Goal: Transaction & Acquisition: Subscribe to service/newsletter

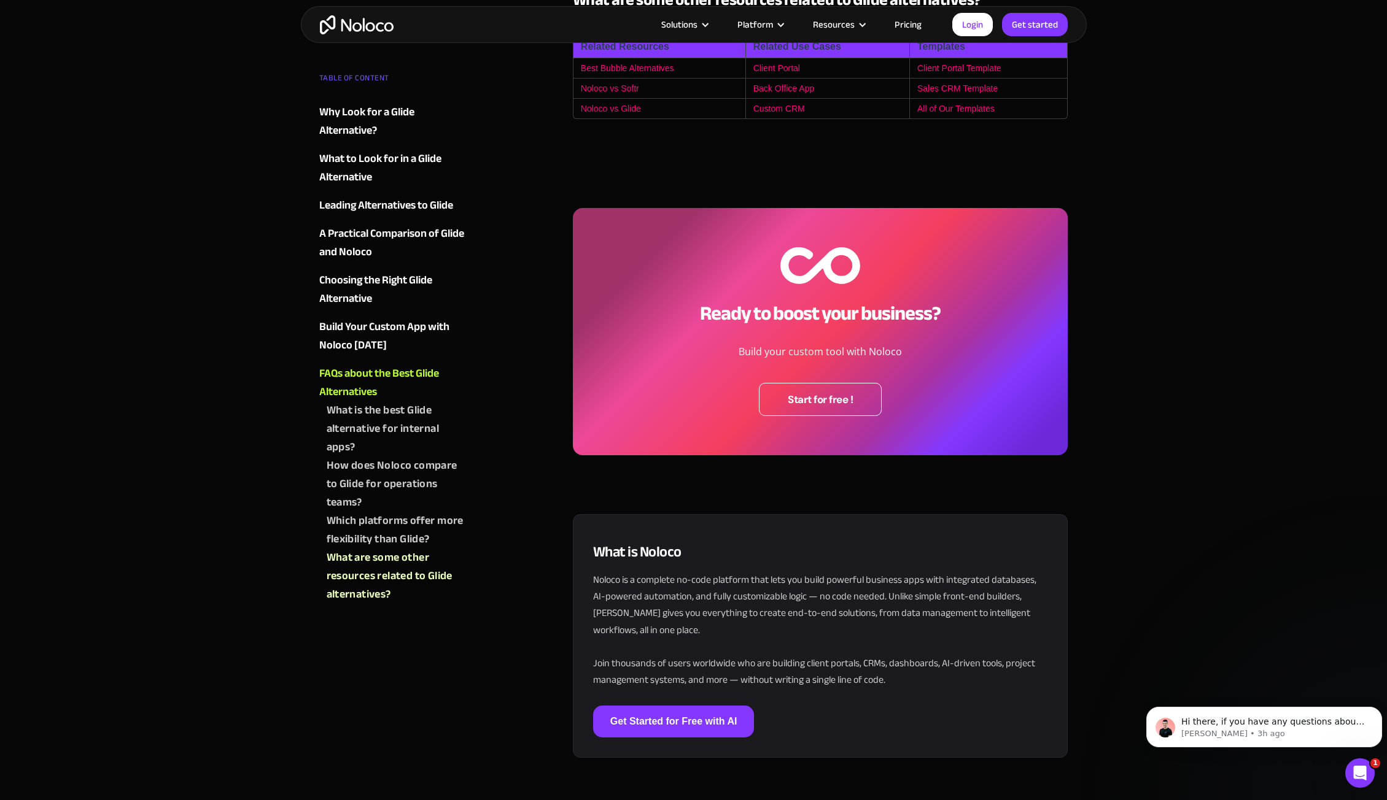
scroll to position [4419, 0]
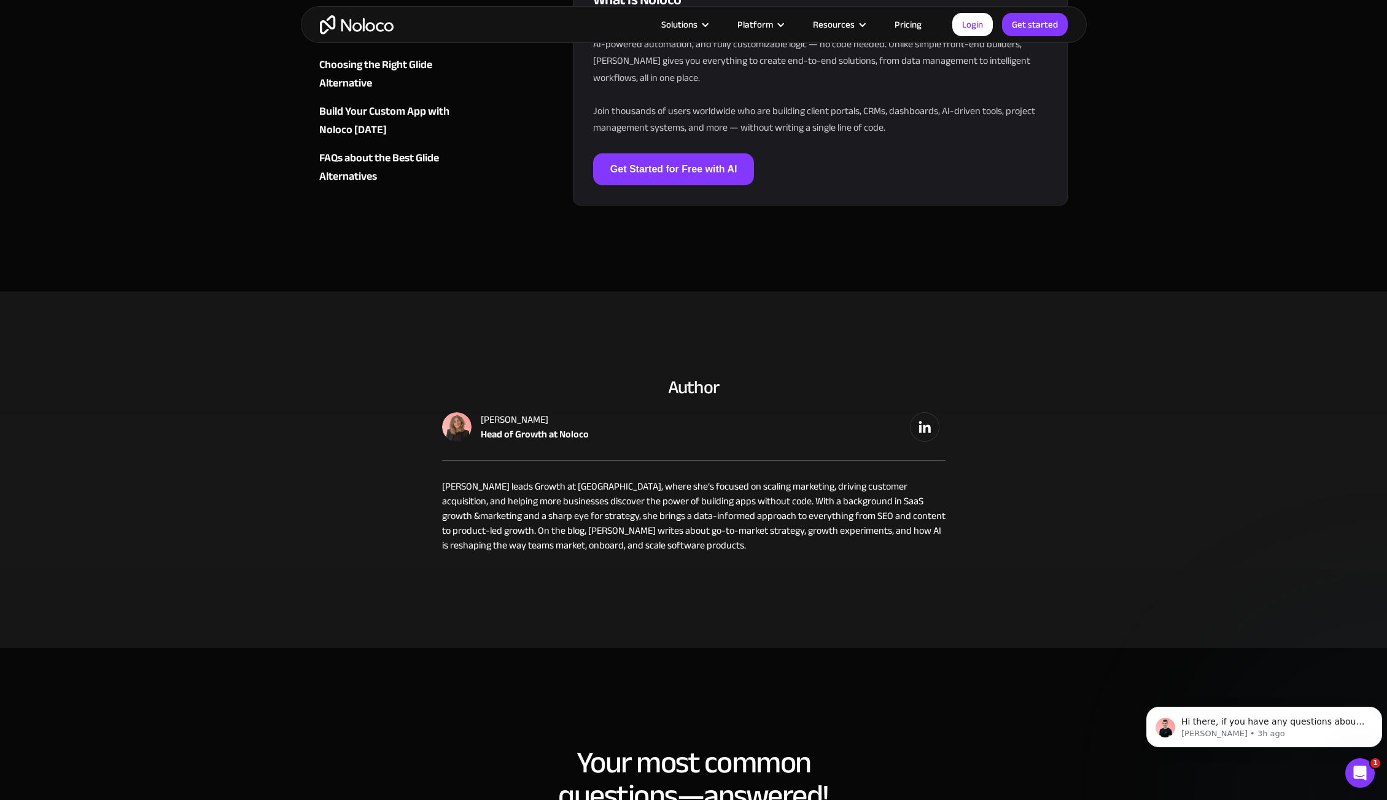
click at [914, 26] on link "Pricing" at bounding box center [908, 25] width 58 height 16
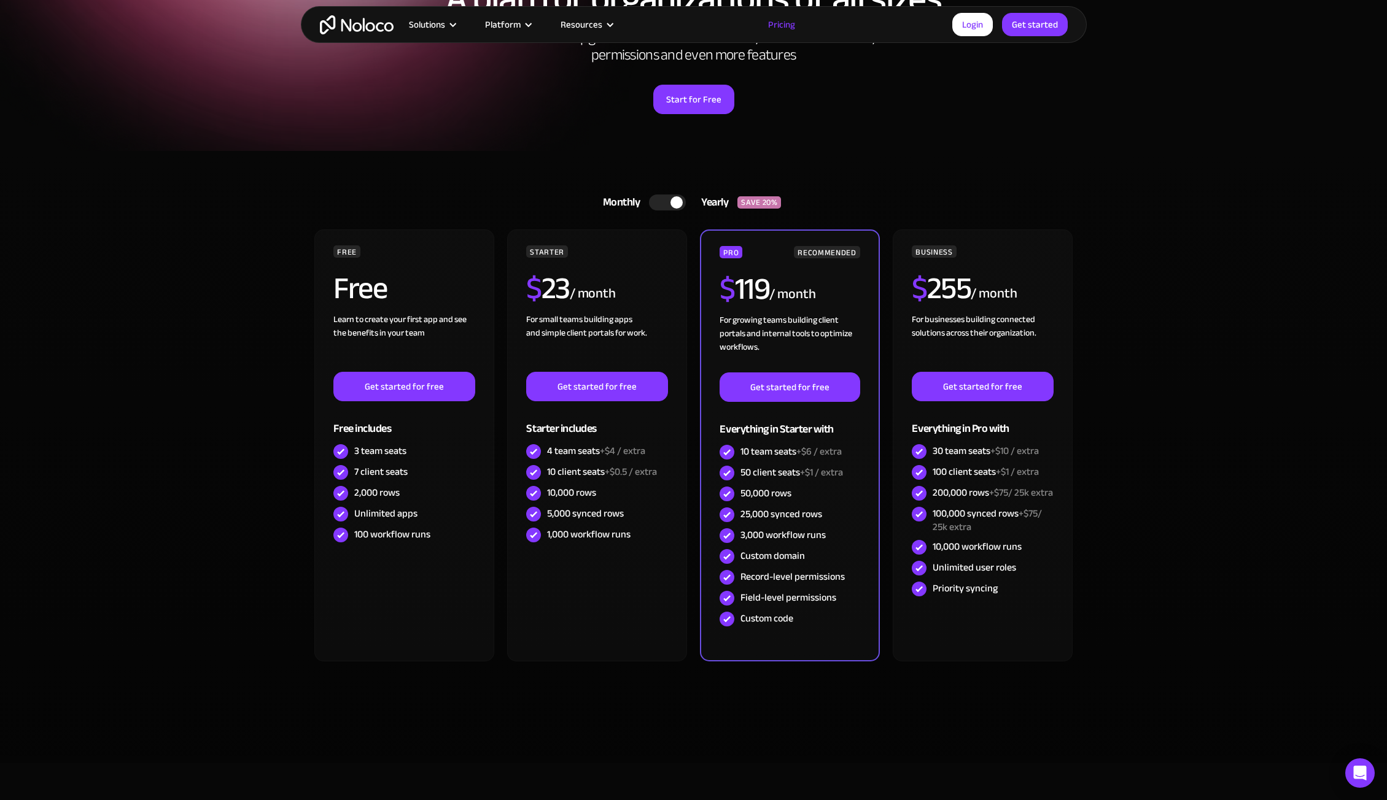
scroll to position [184, 0]
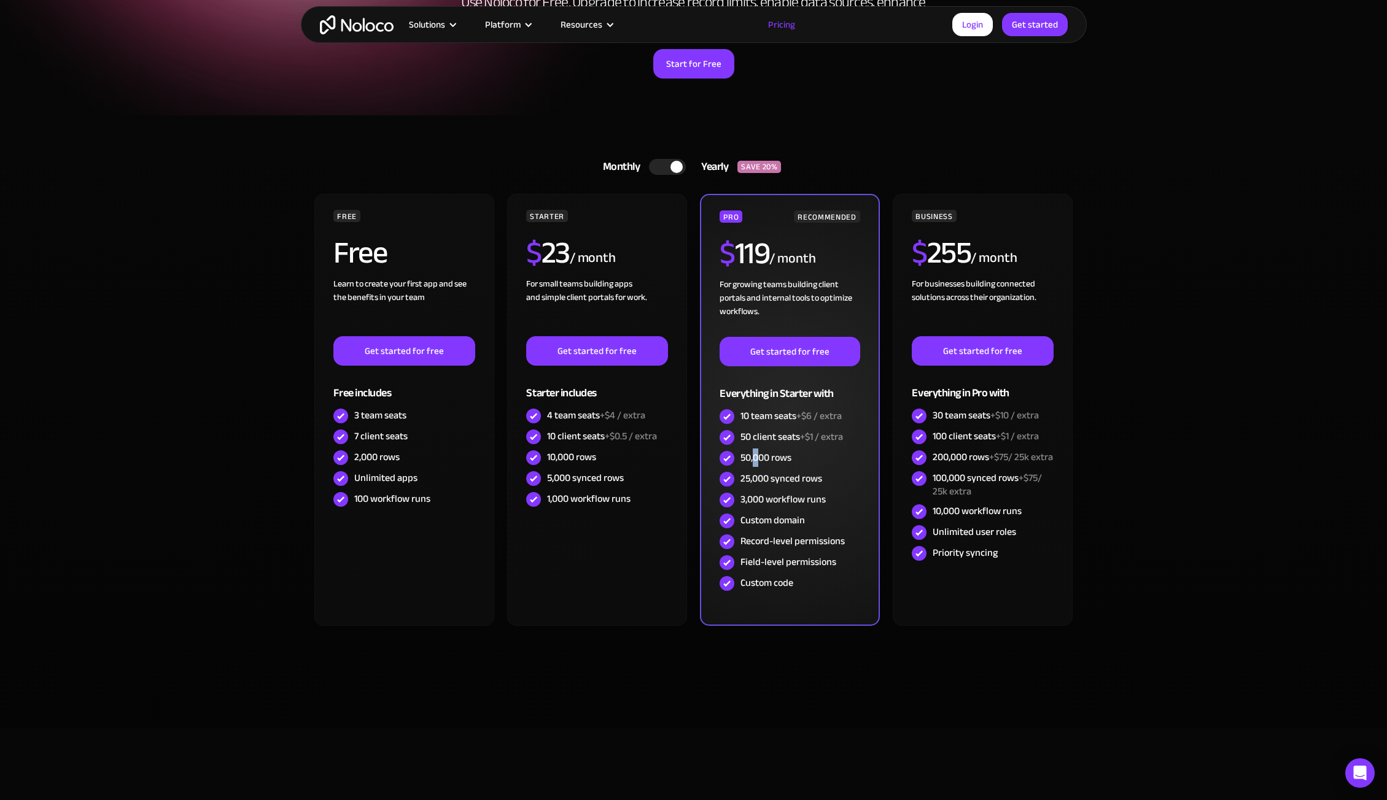
drag, startPoint x: 753, startPoint y: 458, endPoint x: 759, endPoint y: 457, distance: 6.4
click at [759, 457] on div "50,000 rows" at bounding box center [765, 458] width 51 height 14
click at [765, 493] on div "3,000 workflow runs" at bounding box center [782, 500] width 85 height 14
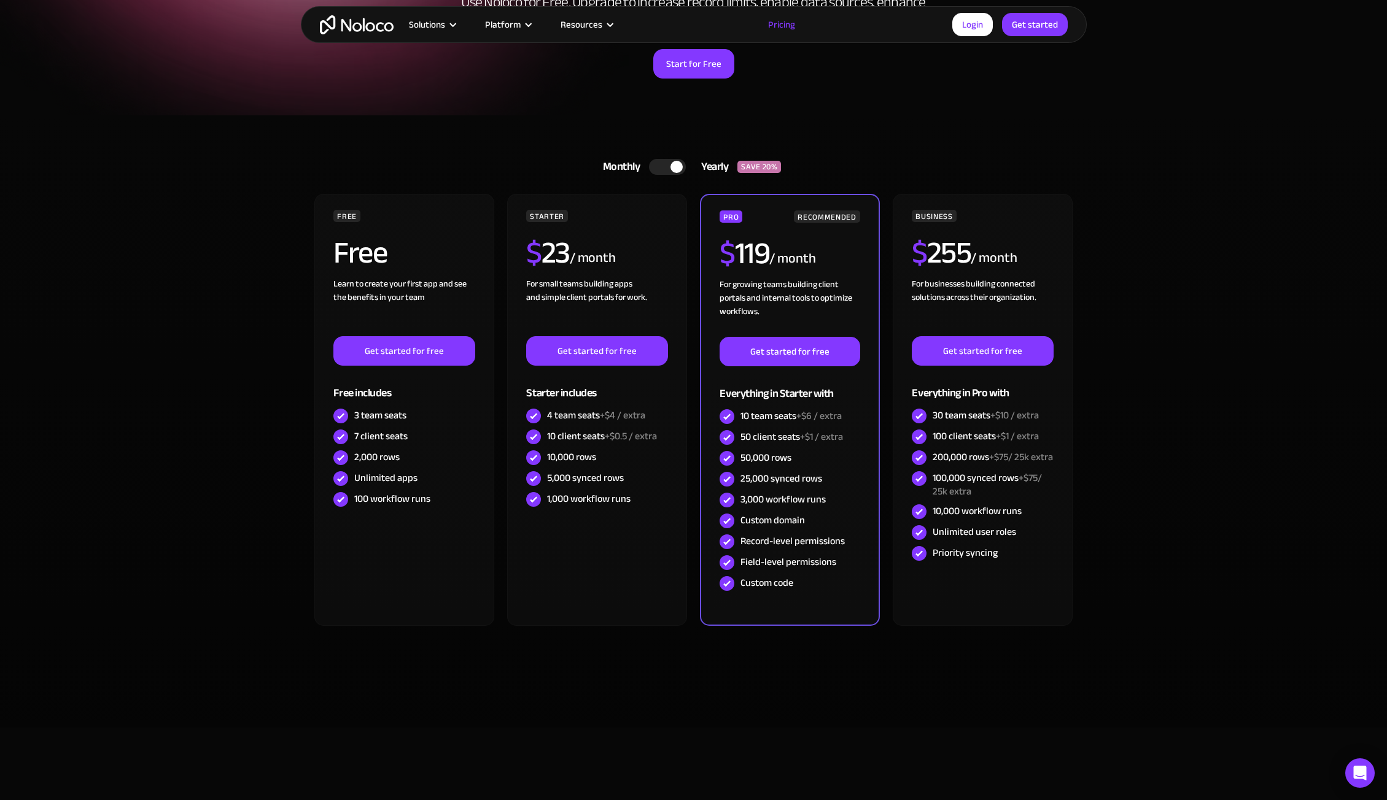
click at [678, 164] on div at bounding box center [676, 167] width 12 height 12
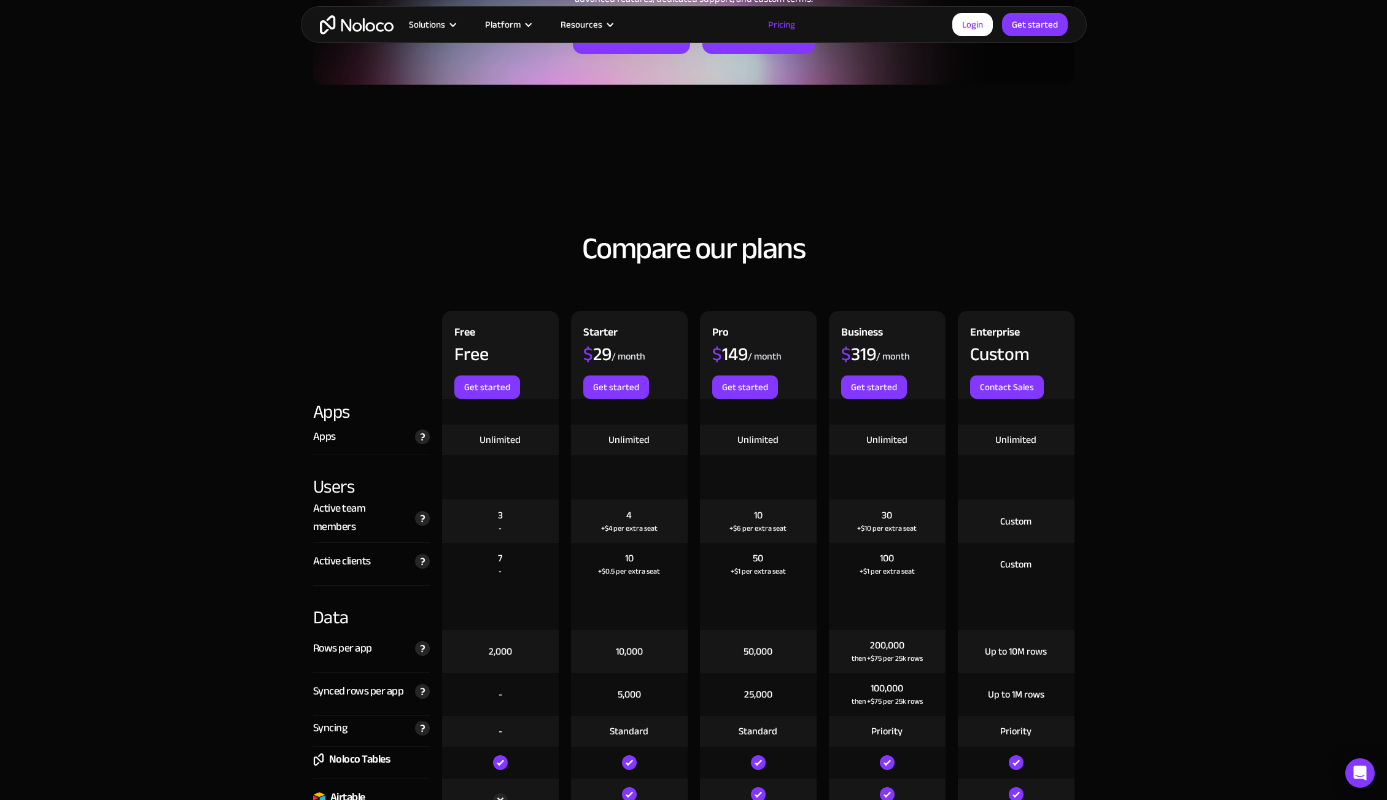
scroll to position [1289, 0]
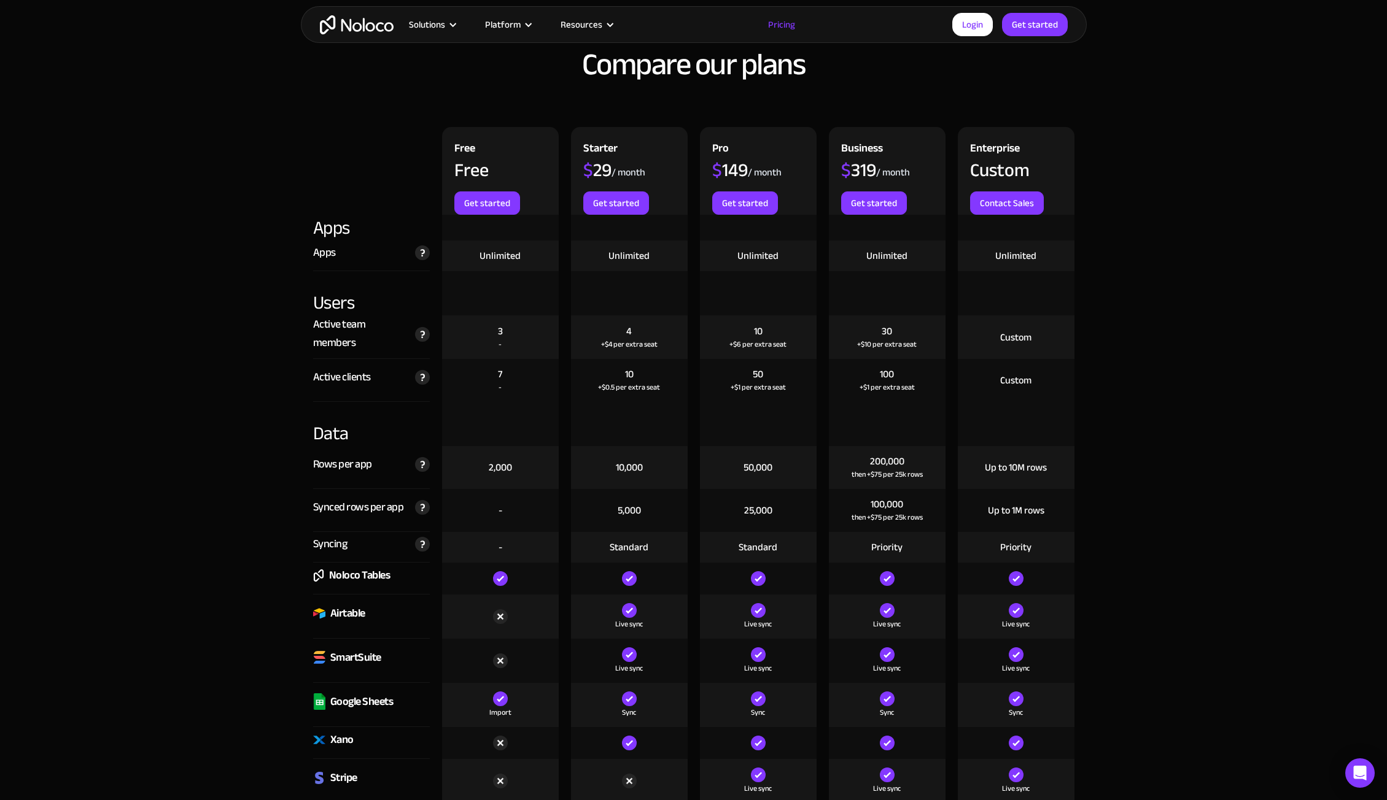
drag, startPoint x: 184, startPoint y: 465, endPoint x: 188, endPoint y: 395, distance: 70.1
drag, startPoint x: 188, startPoint y: 395, endPoint x: 199, endPoint y: 378, distance: 20.4
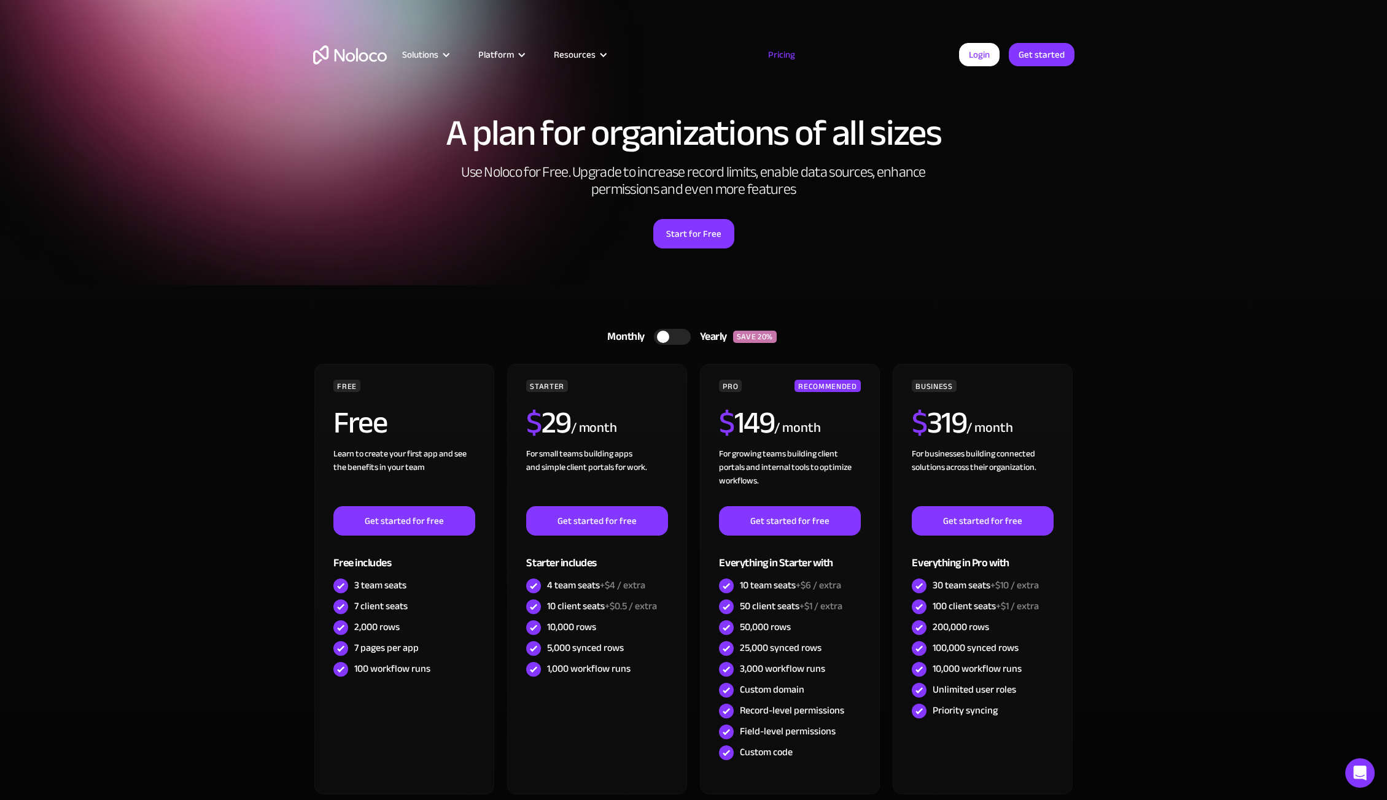
scroll to position [0, 0]
